Goal: Information Seeking & Learning: Learn about a topic

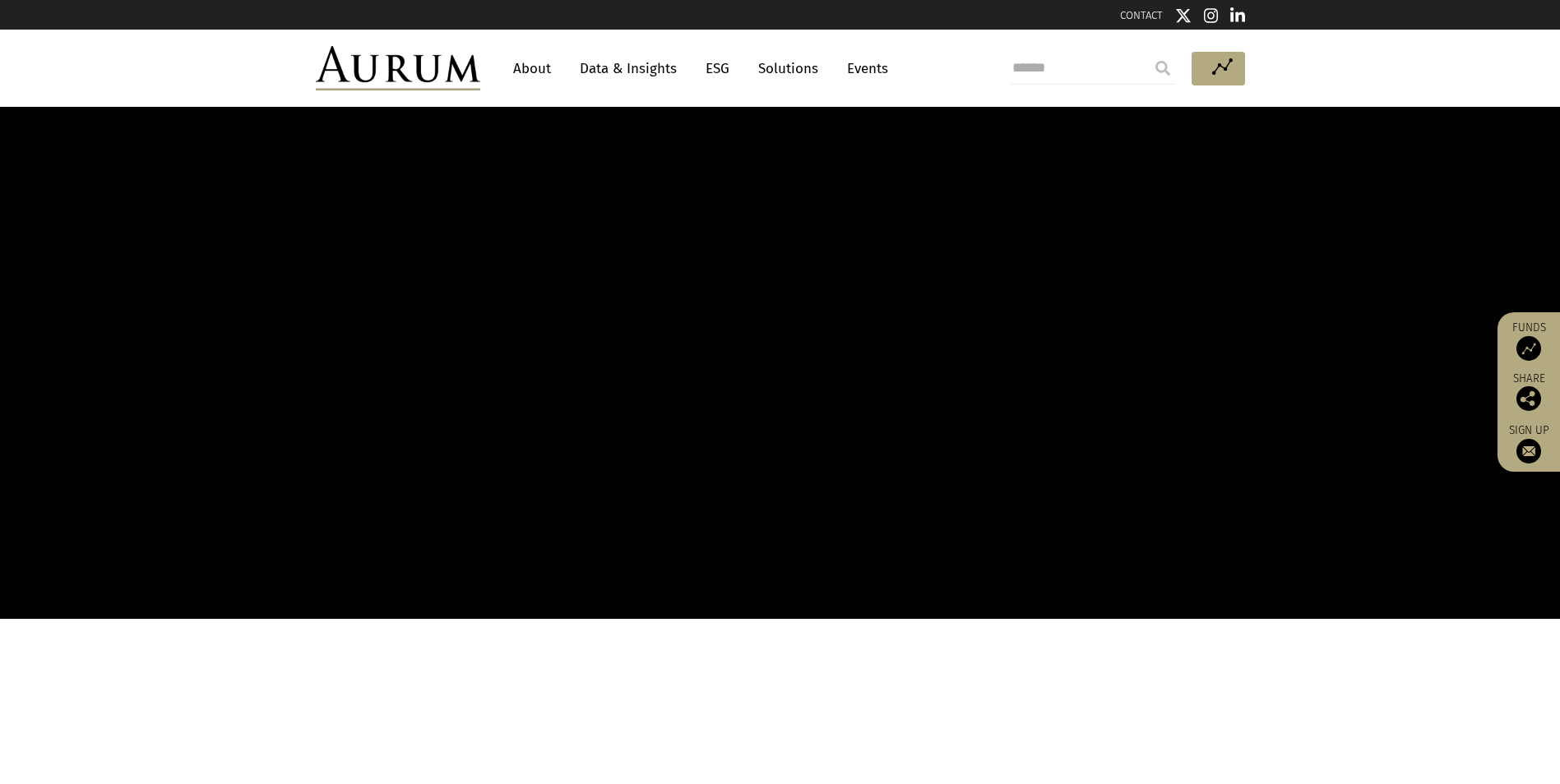
click at [702, 67] on link "ESG" at bounding box center [717, 69] width 40 height 31
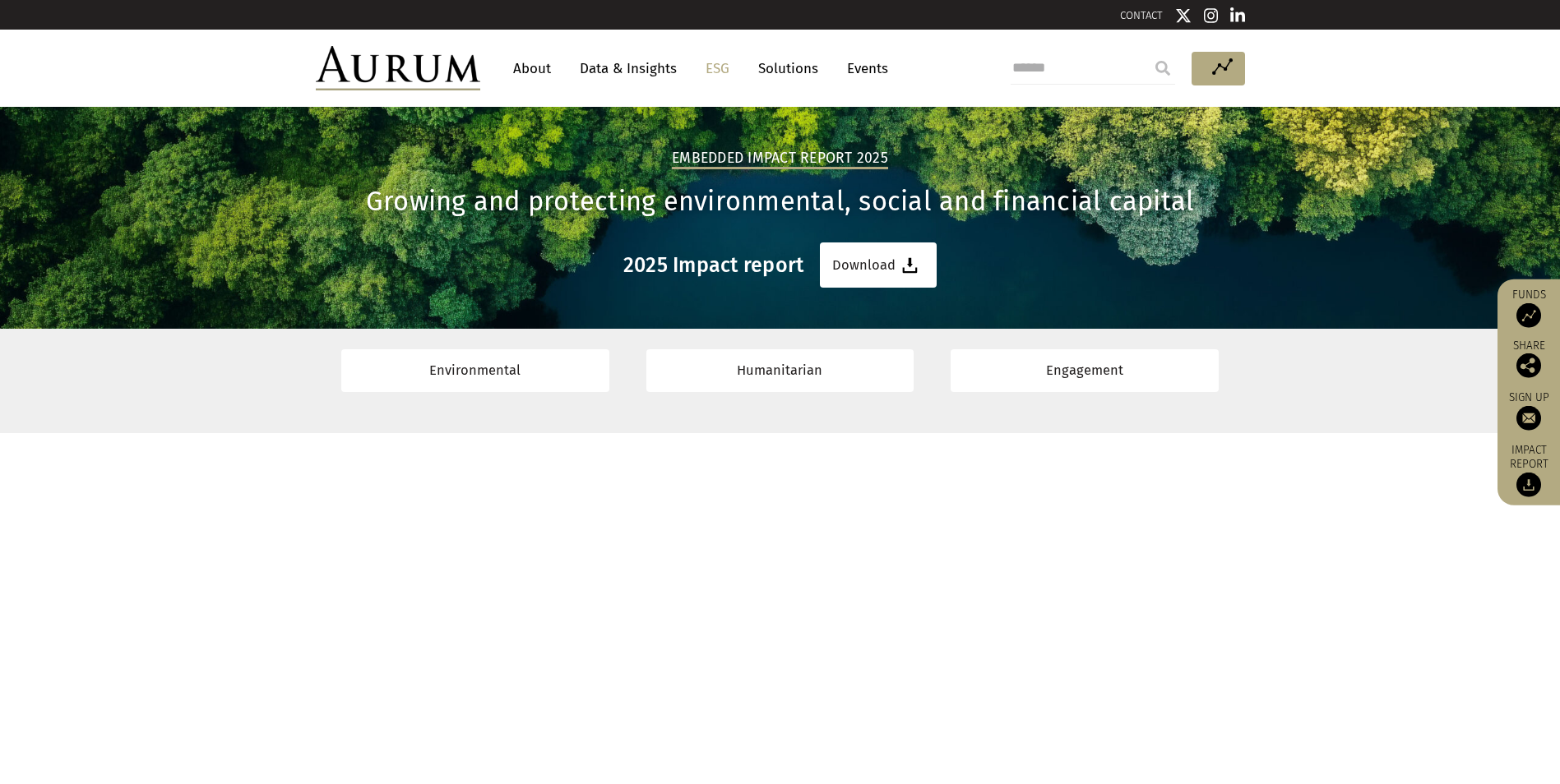
click at [714, 65] on link "ESG" at bounding box center [717, 69] width 40 height 31
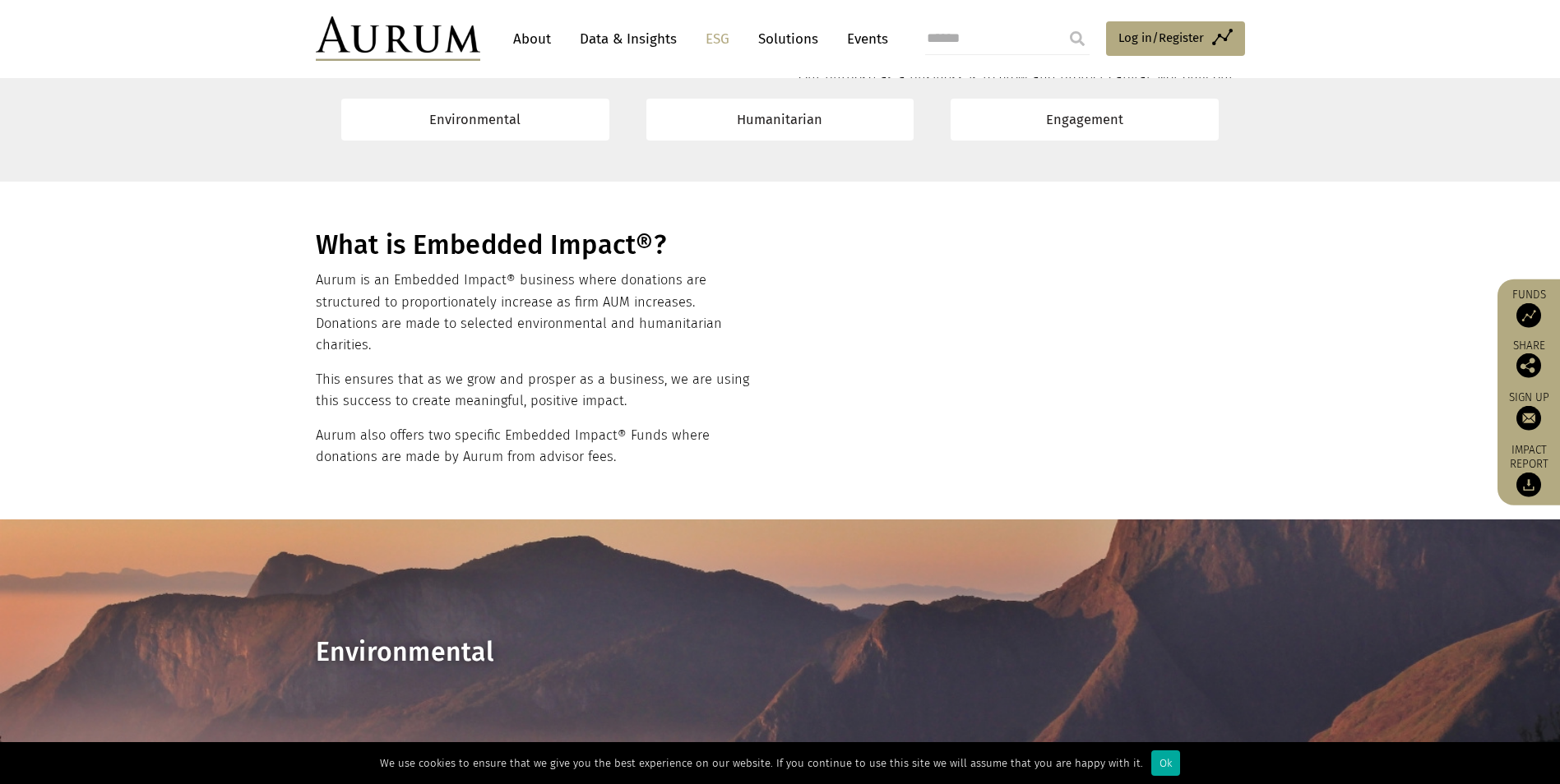
scroll to position [576, 0]
